Goal: Information Seeking & Learning: Learn about a topic

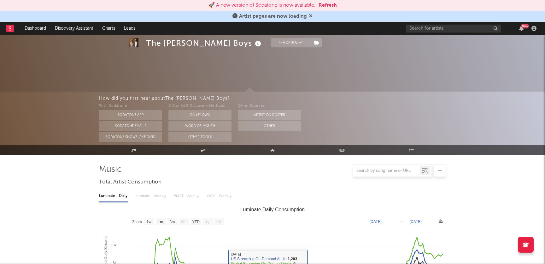
select select "1w"
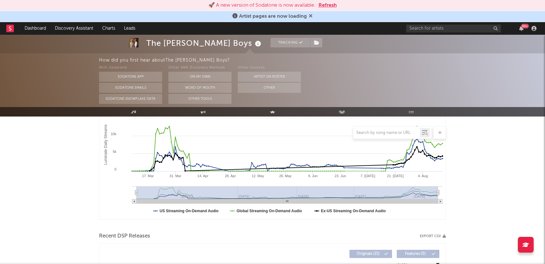
click at [327, 3] on button "Refresh" at bounding box center [327, 6] width 18 height 8
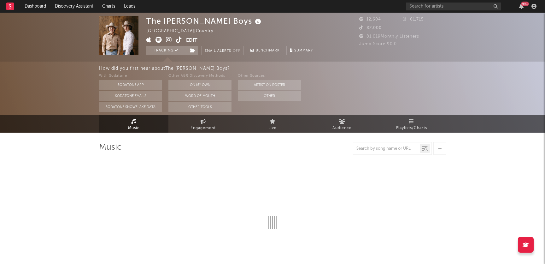
select select "1w"
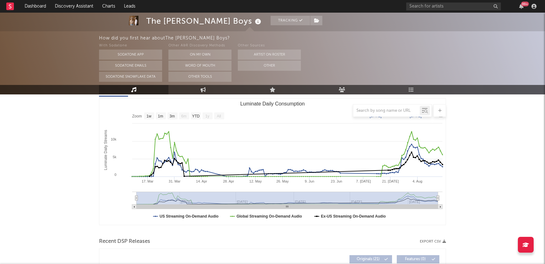
scroll to position [74, 0]
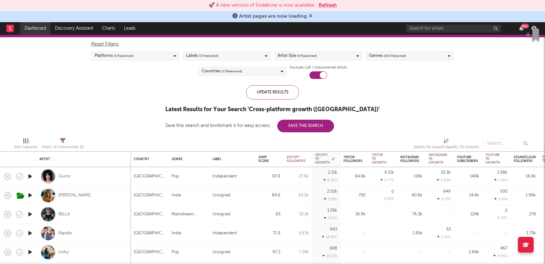
click at [42, 26] on link "Dashboard" at bounding box center [35, 28] width 30 height 13
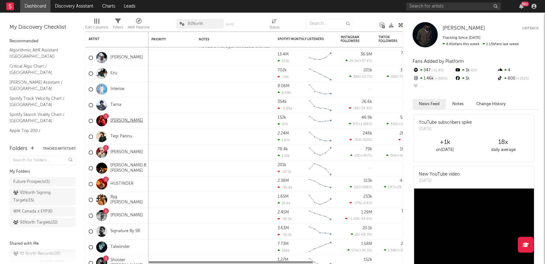
click at [121, 120] on link "[PERSON_NAME]" at bounding box center [126, 120] width 32 height 5
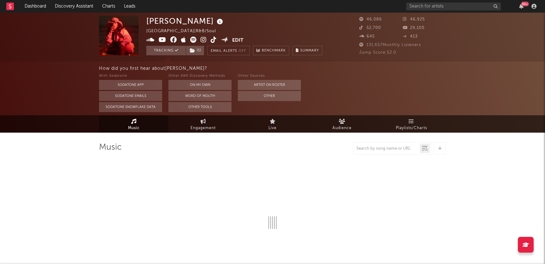
select select "6m"
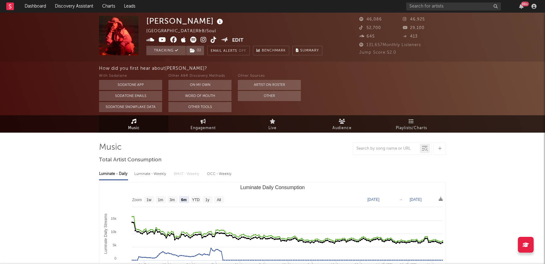
click at [522, 9] on div "99 +" at bounding box center [472, 6] width 132 height 13
click at [522, 8] on icon "button" at bounding box center [521, 6] width 4 height 5
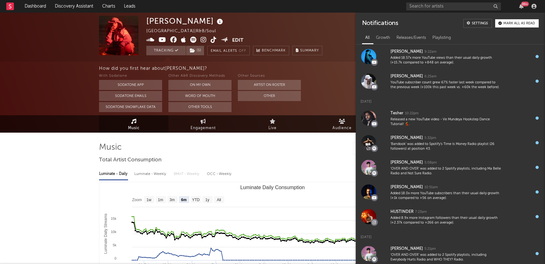
scroll to position [385, 0]
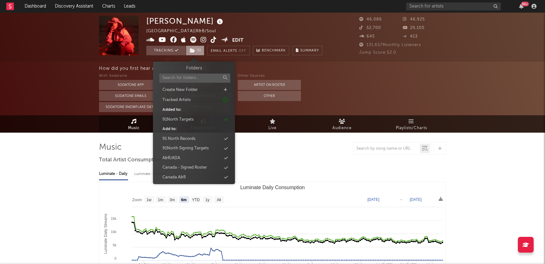
click at [201, 50] on span "( 1 )" at bounding box center [195, 50] width 19 height 9
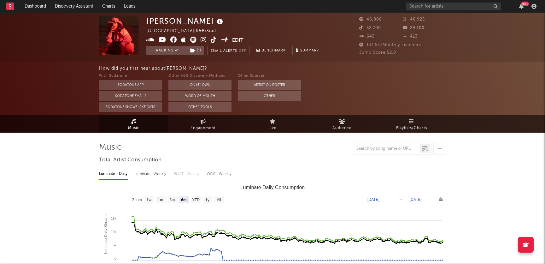
click at [246, 51] on em "Off" at bounding box center [243, 50] width 8 height 3
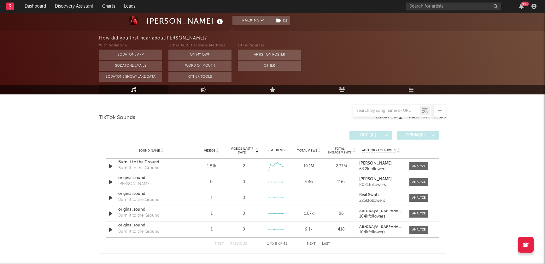
scroll to position [250, 0]
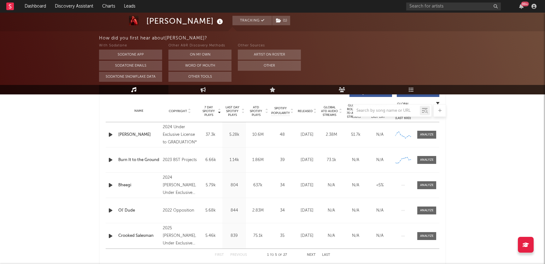
click at [521, 9] on div "99 +" at bounding box center [472, 6] width 132 height 13
click at [522, 6] on div "99 +" at bounding box center [525, 4] width 8 height 5
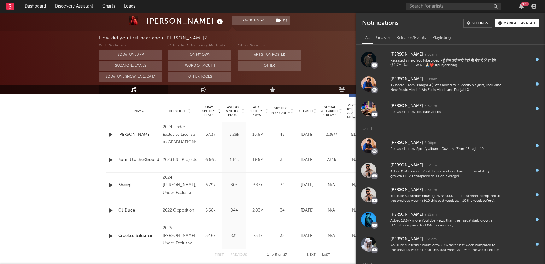
scroll to position [0, 0]
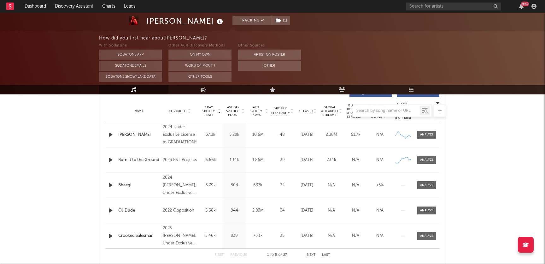
click at [8, 172] on div "[PERSON_NAME] Tracking ( 1 ) [GEOGRAPHIC_DATA] | R&B/Soul Edit Tracking ( 1 ) E…" at bounding box center [272, 267] width 545 height 1009
click at [126, 88] on link "Music" at bounding box center [133, 89] width 69 height 9
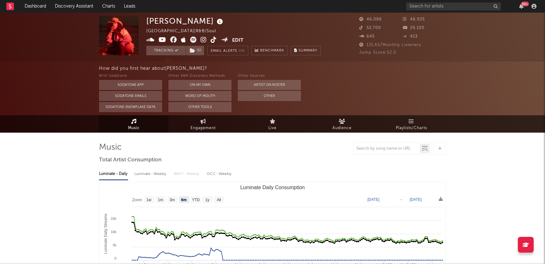
click at [151, 128] on link "Music" at bounding box center [133, 123] width 69 height 17
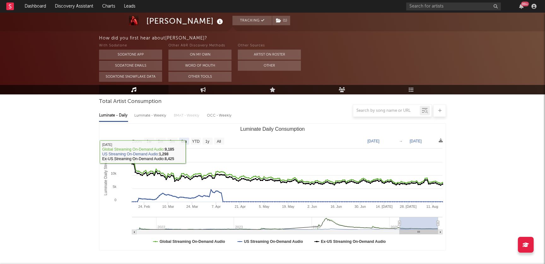
scroll to position [17, 0]
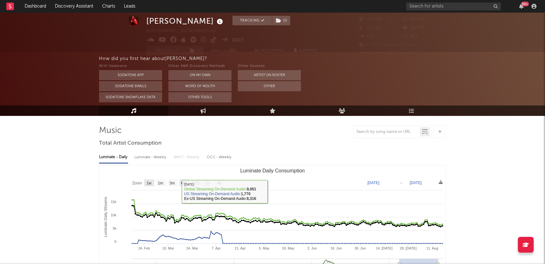
click at [148, 183] on text "1w" at bounding box center [149, 183] width 5 height 4
select select "1w"
type input "[DATE]"
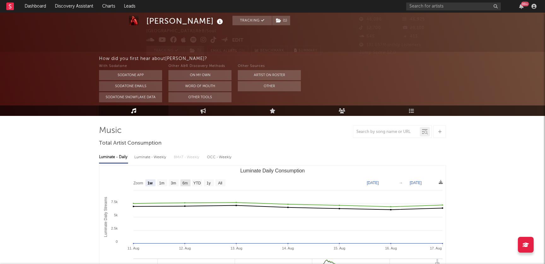
scroll to position [0, 0]
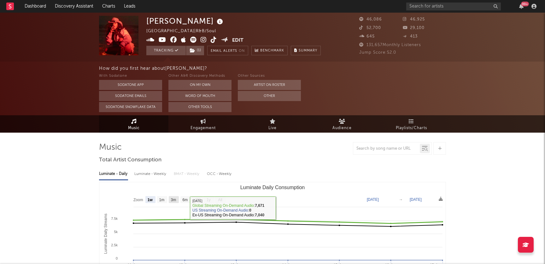
click at [173, 200] on text "3m" at bounding box center [173, 199] width 5 height 4
select select "3m"
type input "[DATE]"
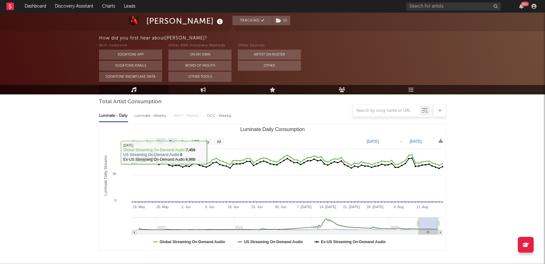
scroll to position [53, 0]
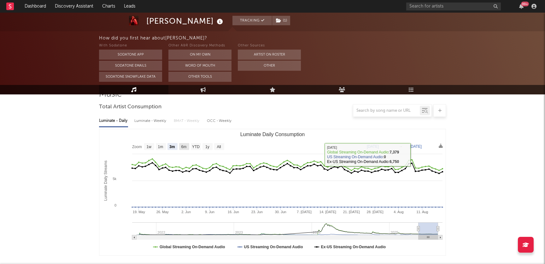
click at [185, 147] on text "6m" at bounding box center [183, 146] width 5 height 4
select select "6m"
type input "[DATE]"
